Goal: Use online tool/utility

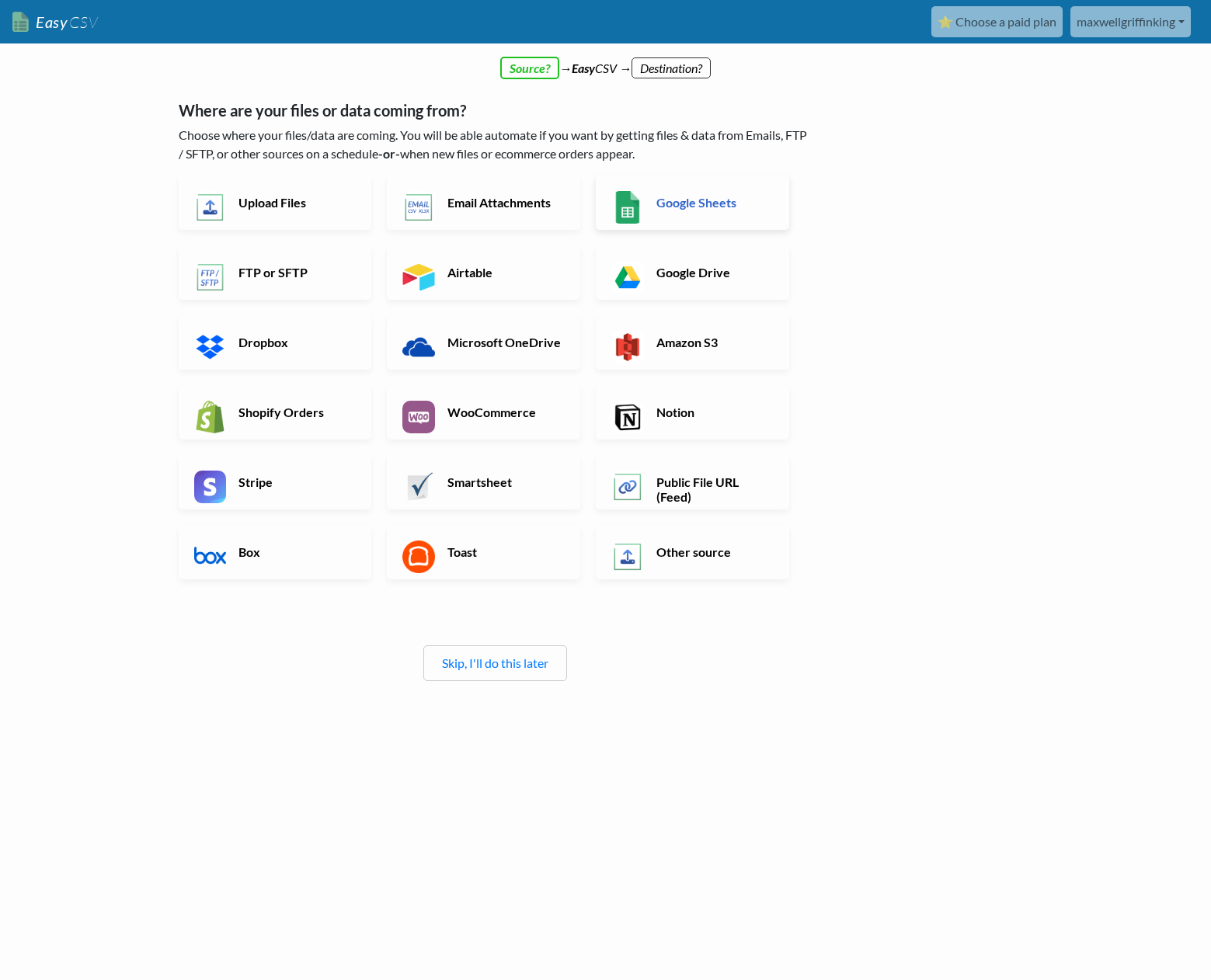
click at [731, 208] on h6 "Google Sheets" at bounding box center [714, 202] width 122 height 14
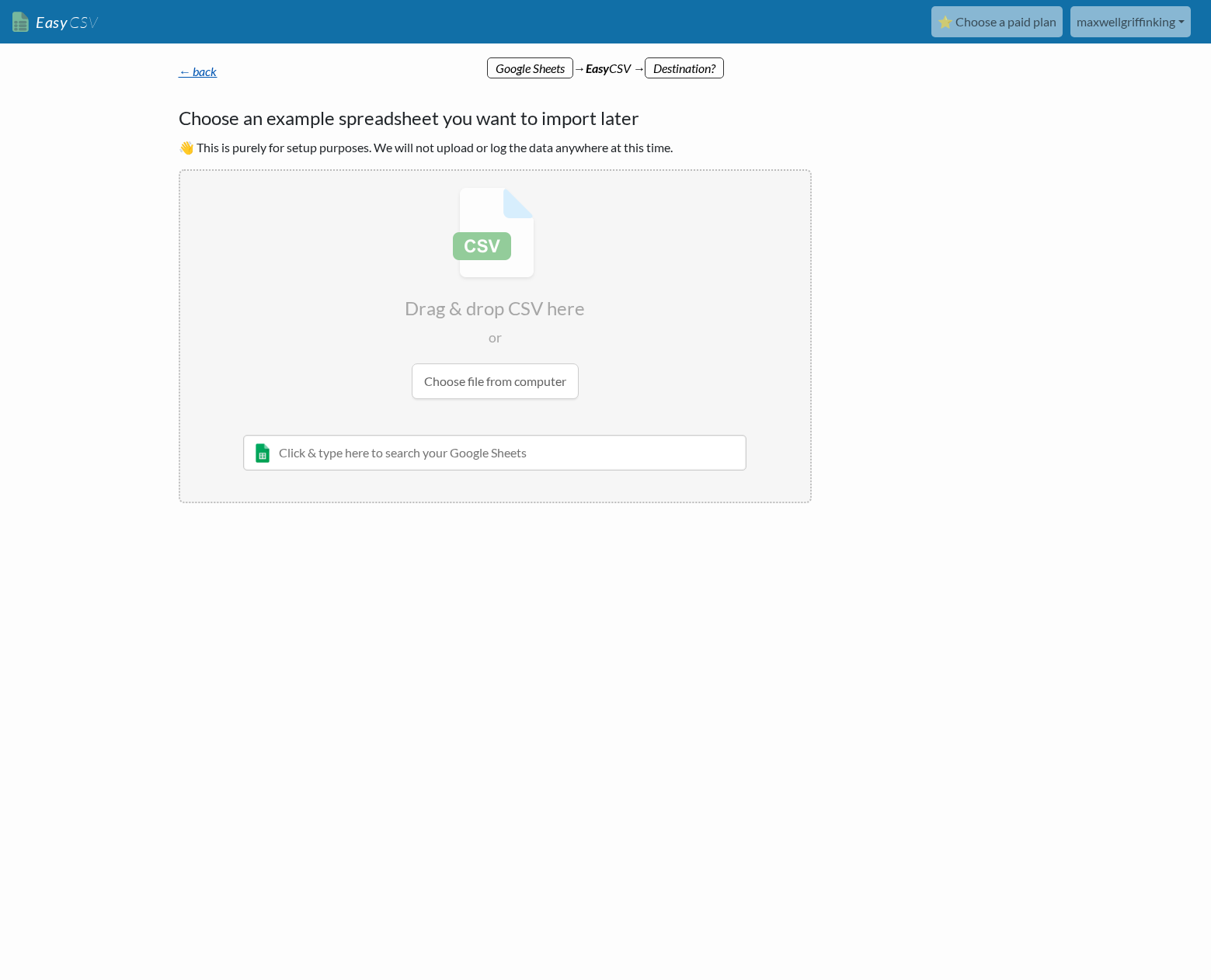
click at [208, 72] on link "← back" at bounding box center [198, 71] width 39 height 14
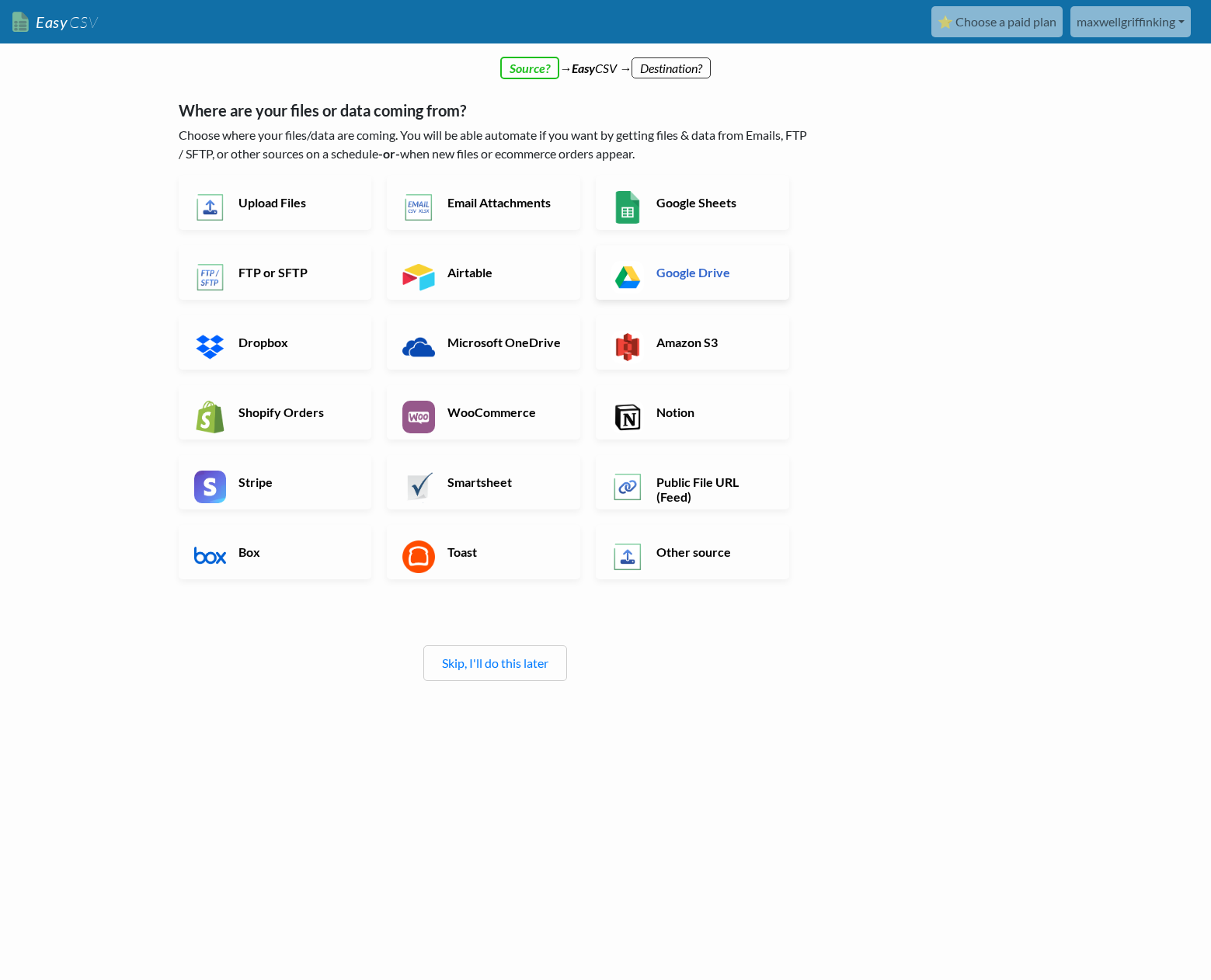
click at [764, 268] on h6 "Google Drive" at bounding box center [714, 272] width 122 height 14
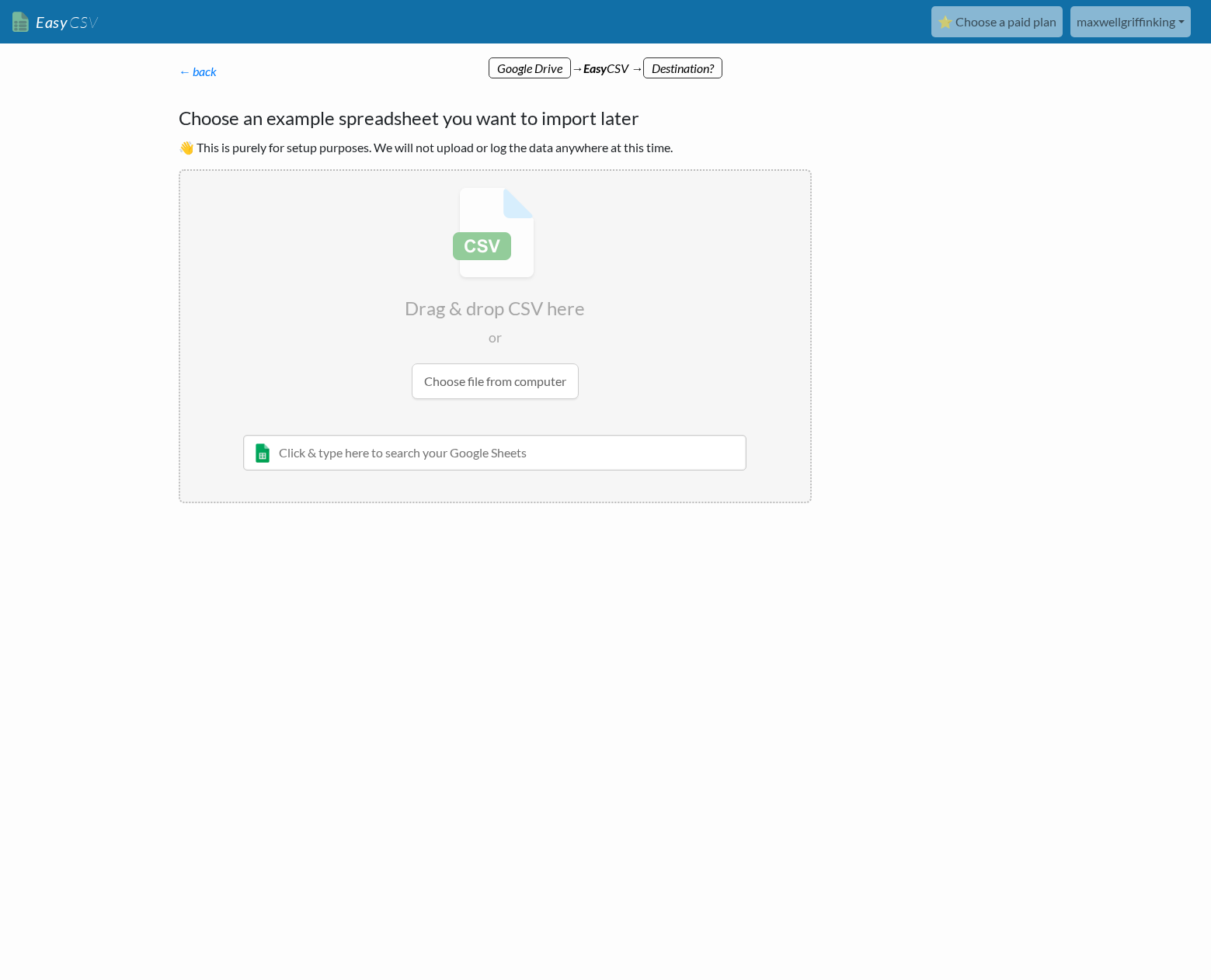
click at [542, 374] on input "file" at bounding box center [495, 293] width 630 height 245
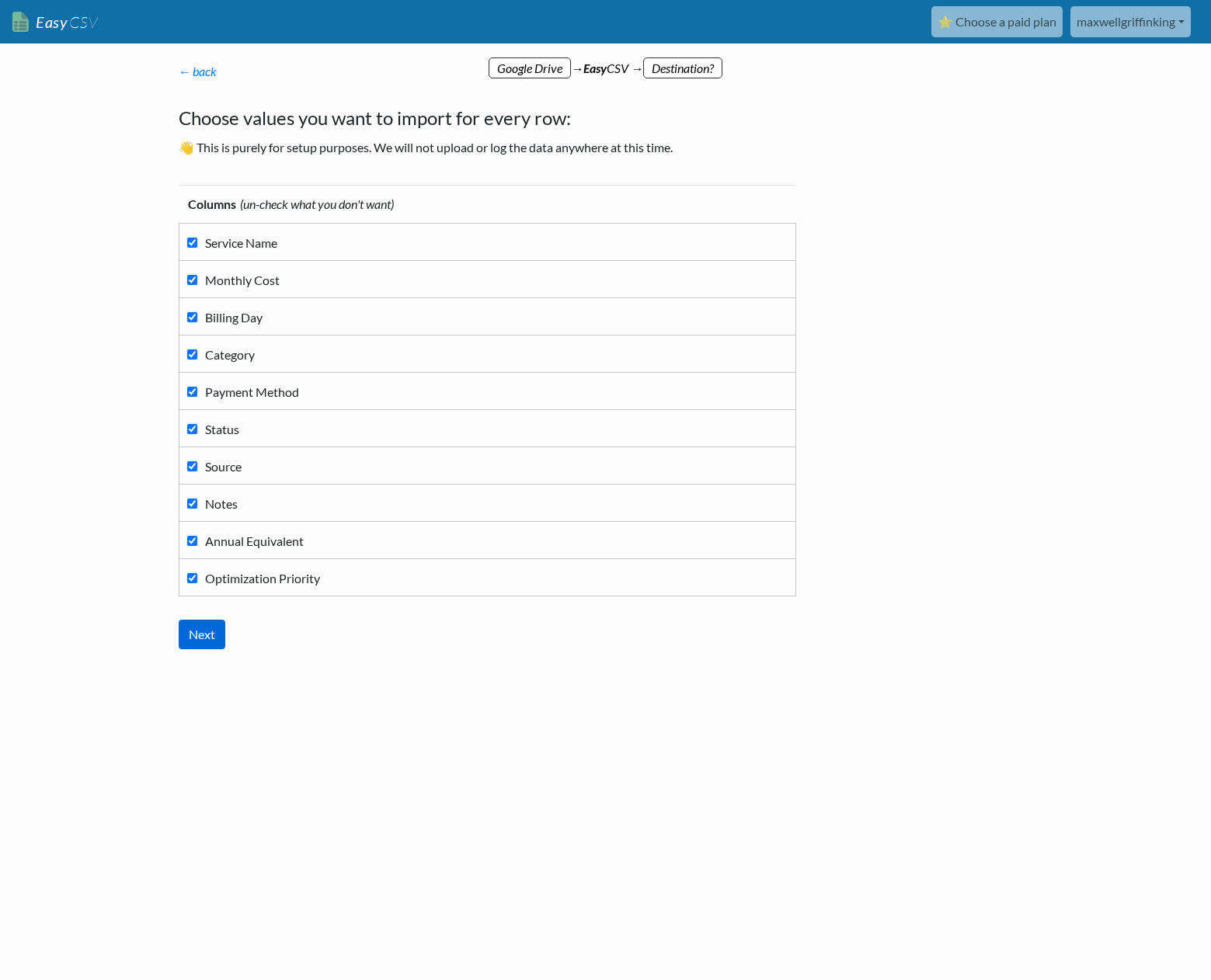
click at [213, 634] on input "Next" at bounding box center [202, 634] width 46 height 30
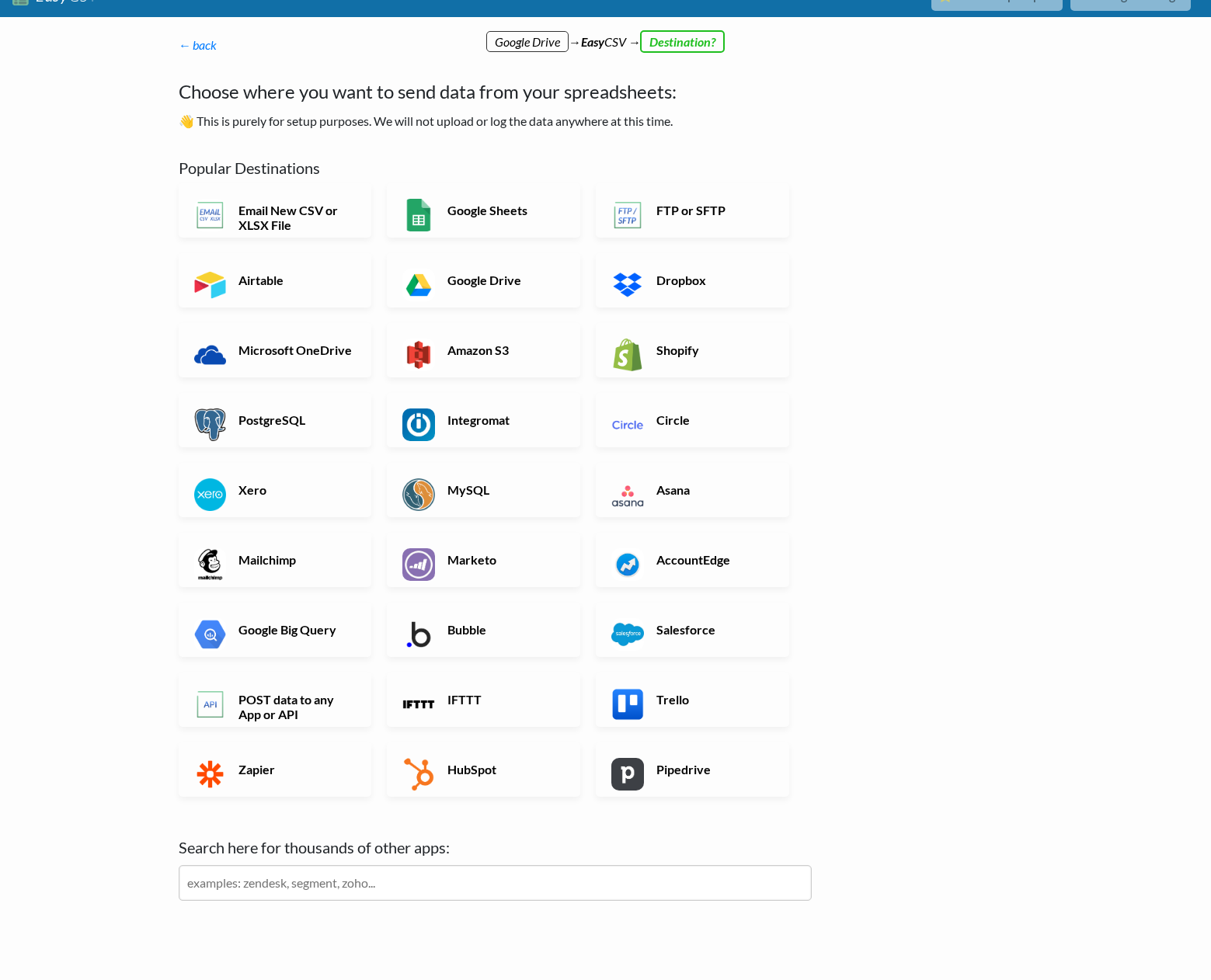
scroll to position [28, 0]
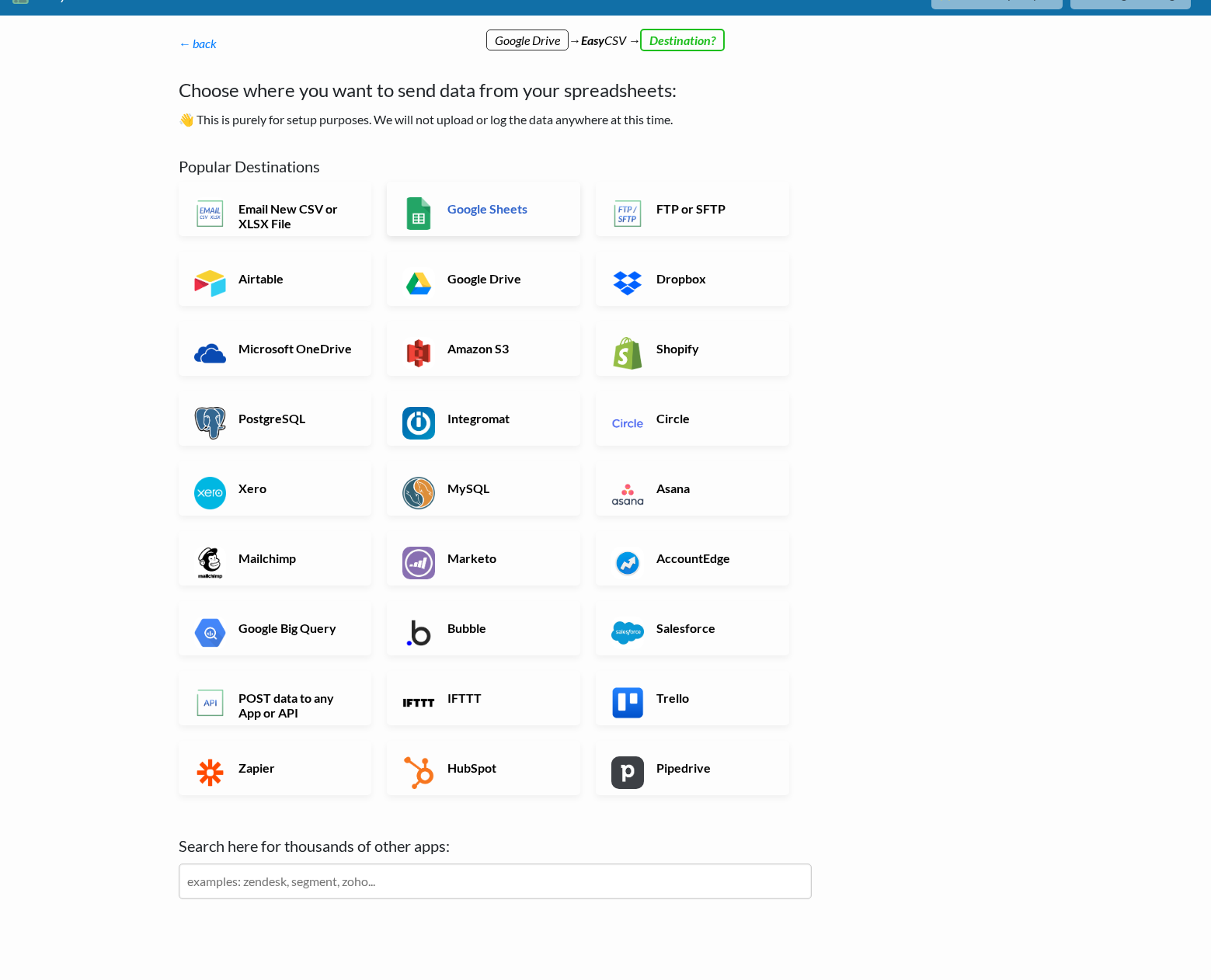
click at [488, 219] on link "Google Sheets" at bounding box center [484, 209] width 193 height 54
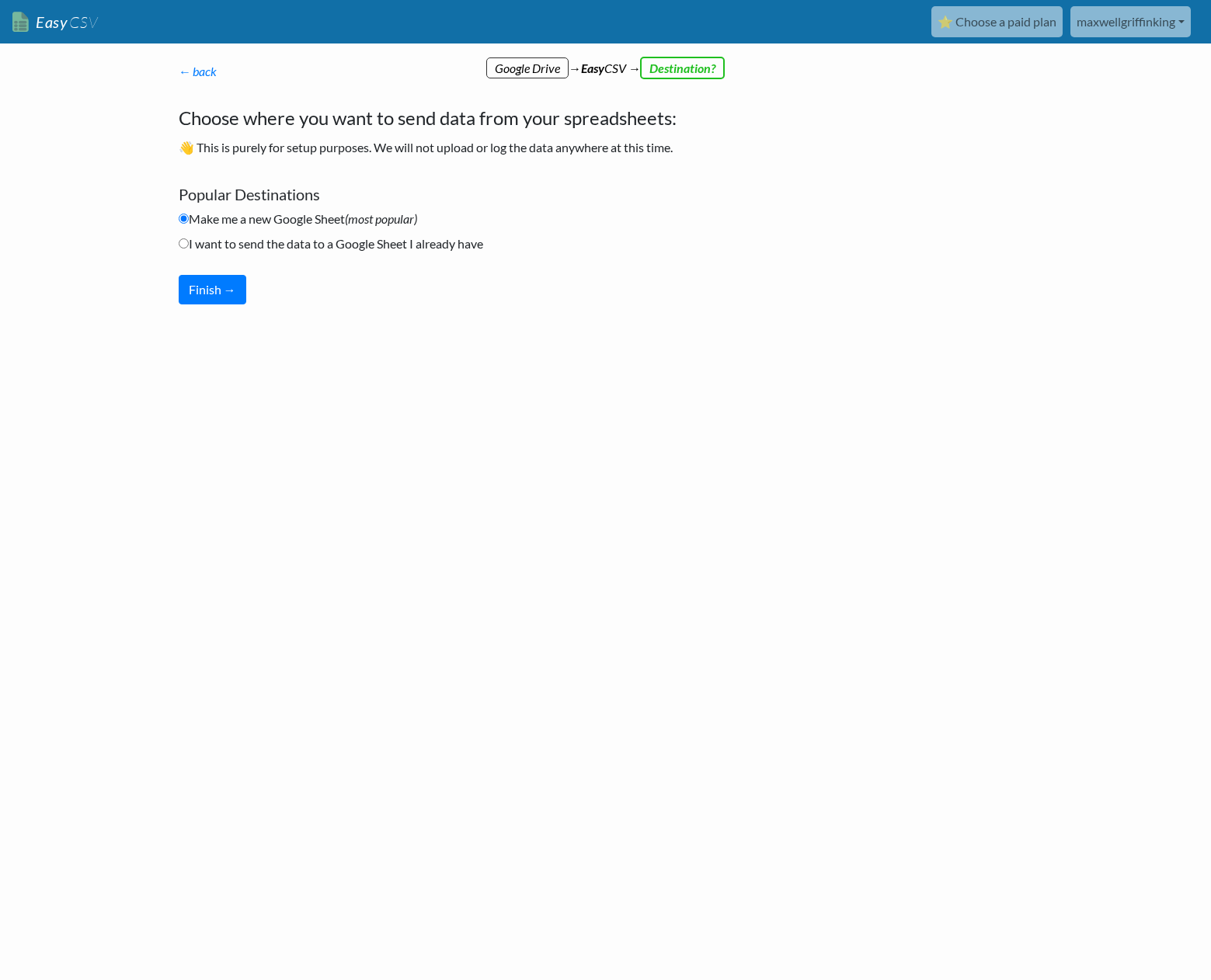
scroll to position [0, 0]
click at [220, 272] on ul "Make me a new Google Sheet (most popular) I want to send the data to a Google S…" at bounding box center [495, 243] width 633 height 65
click at [220, 285] on button "Finish →" at bounding box center [212, 290] width 68 height 30
